Goal: Task Accomplishment & Management: Manage account settings

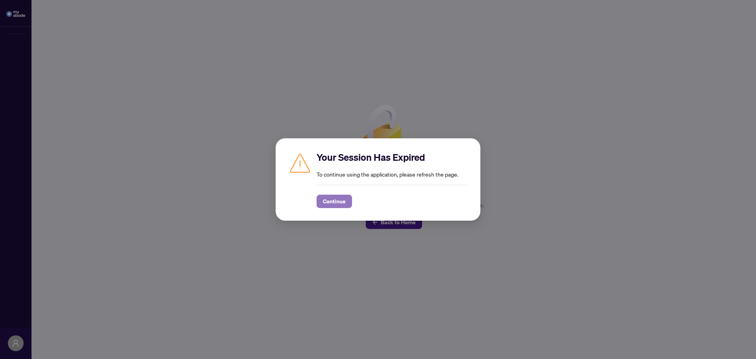
click at [332, 202] on span "Continue" at bounding box center [334, 201] width 23 height 13
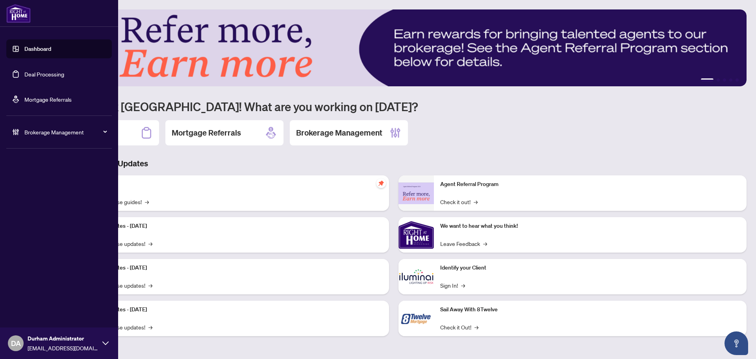
click at [24, 74] on link "Deal Processing" at bounding box center [44, 73] width 40 height 7
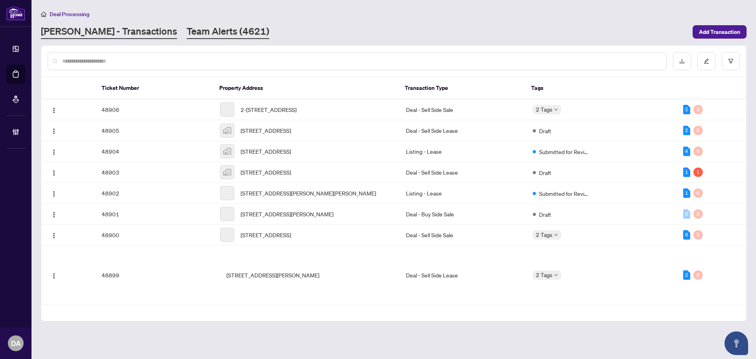
click at [187, 36] on link "Team Alerts (4621)" at bounding box center [228, 32] width 83 height 14
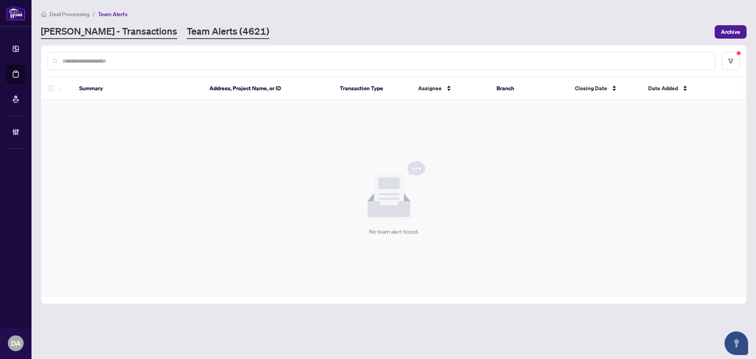
click at [102, 36] on link "[PERSON_NAME] - Transactions" at bounding box center [109, 32] width 136 height 14
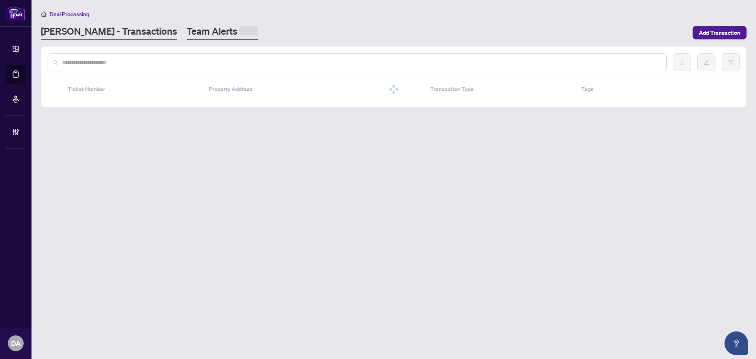
click at [200, 28] on link "Team Alerts" at bounding box center [223, 32] width 72 height 15
